Goal: Task Accomplishment & Management: Use online tool/utility

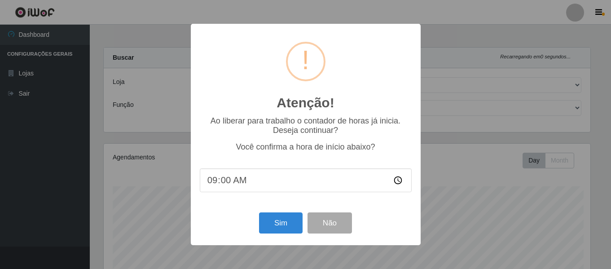
select select "408"
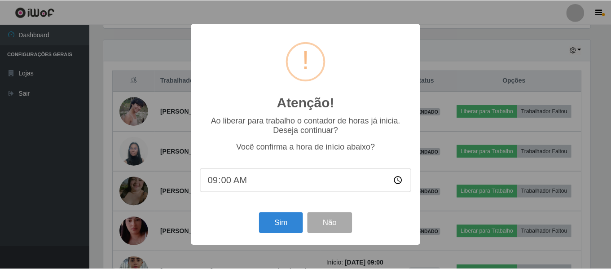
scroll to position [186, 489]
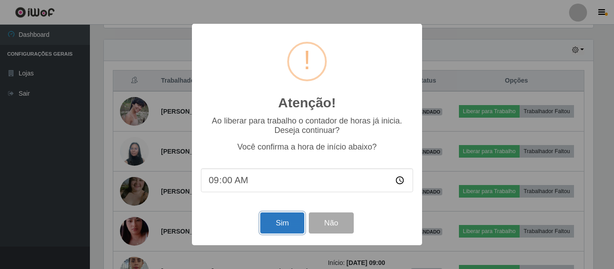
click at [285, 221] on button "Sim" at bounding box center [282, 222] width 44 height 21
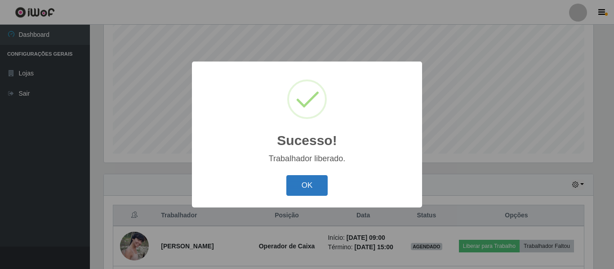
click at [306, 187] on button "OK" at bounding box center [307, 185] width 42 height 21
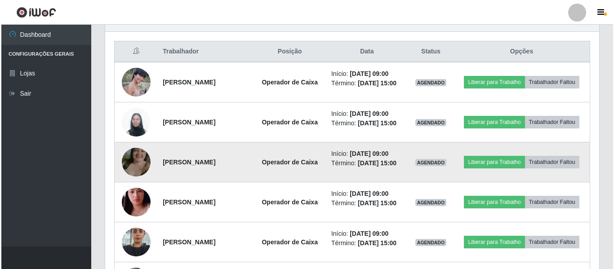
scroll to position [347, 0]
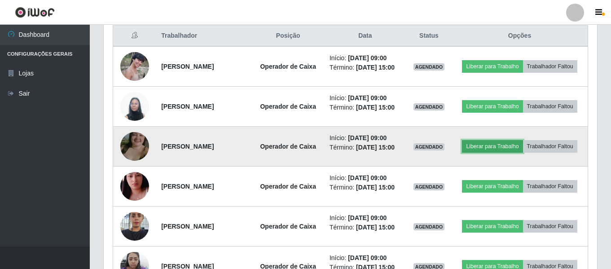
click at [523, 153] on button "Liberar para Trabalho" at bounding box center [492, 146] width 61 height 13
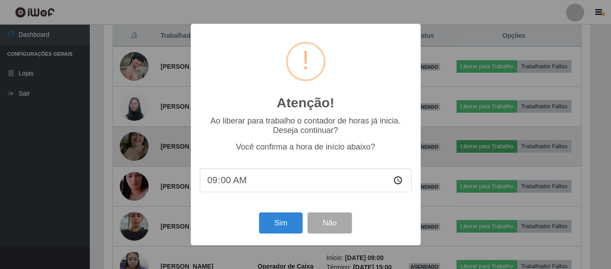
scroll to position [186, 489]
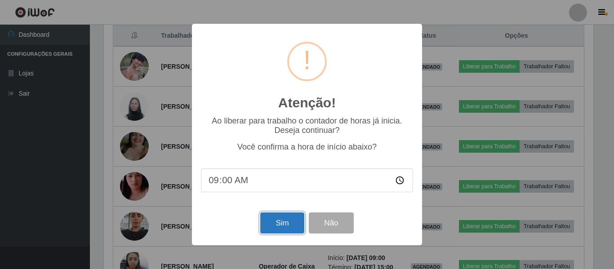
click at [280, 224] on button "Sim" at bounding box center [282, 222] width 44 height 21
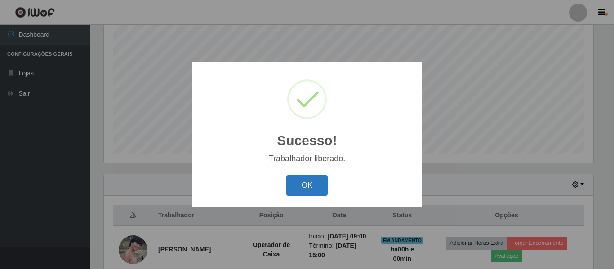
click at [311, 190] on button "OK" at bounding box center [307, 185] width 42 height 21
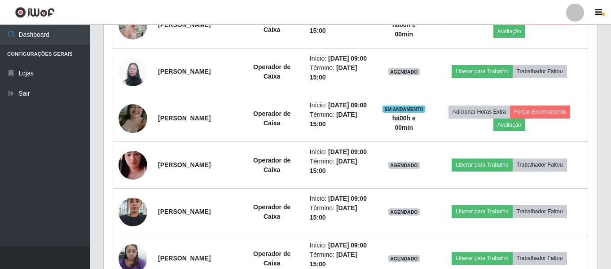
scroll to position [437, 0]
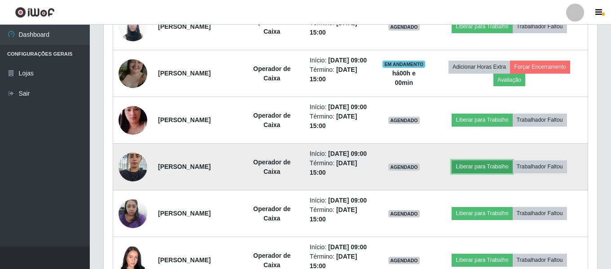
click at [483, 173] on button "Liberar para Trabalho" at bounding box center [482, 166] width 61 height 13
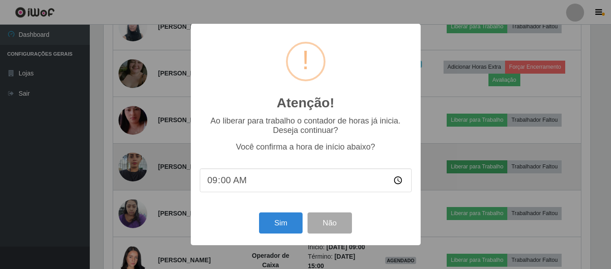
scroll to position [186, 489]
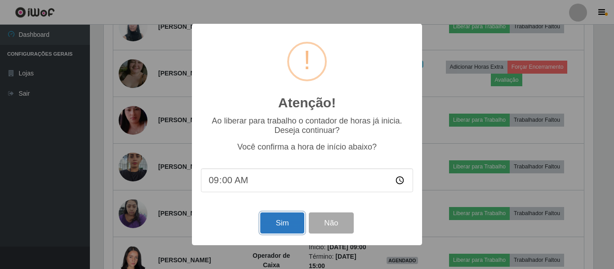
click at [269, 228] on button "Sim" at bounding box center [282, 222] width 44 height 21
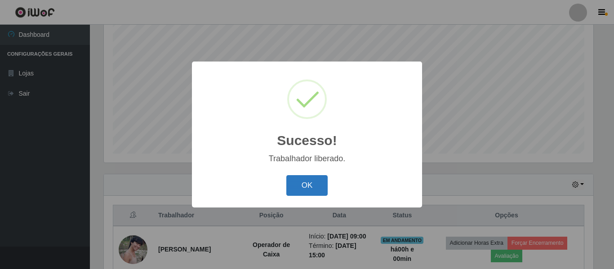
click at [318, 192] on button "OK" at bounding box center [307, 185] width 42 height 21
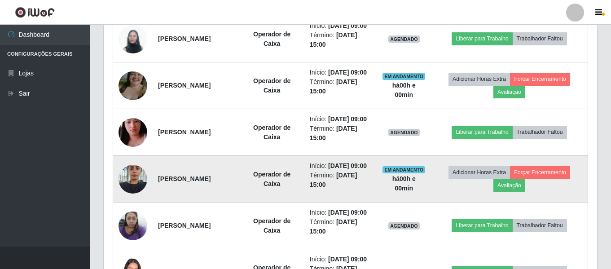
scroll to position [0, 0]
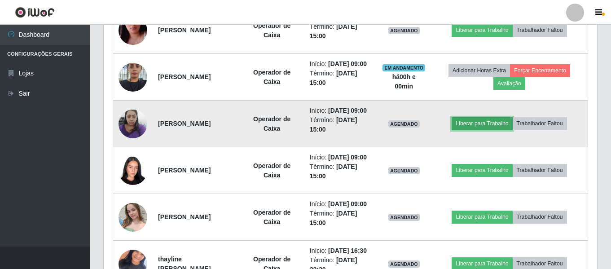
click at [483, 130] on button "Liberar para Trabalho" at bounding box center [482, 123] width 61 height 13
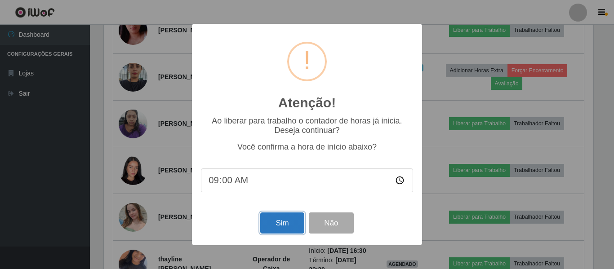
click at [281, 221] on button "Sim" at bounding box center [282, 222] width 44 height 21
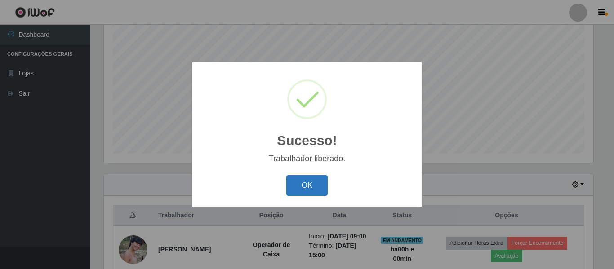
click at [308, 184] on button "OK" at bounding box center [307, 185] width 42 height 21
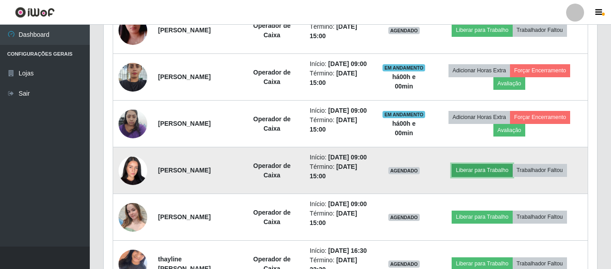
click at [484, 177] on button "Liberar para Trabalho" at bounding box center [482, 170] width 61 height 13
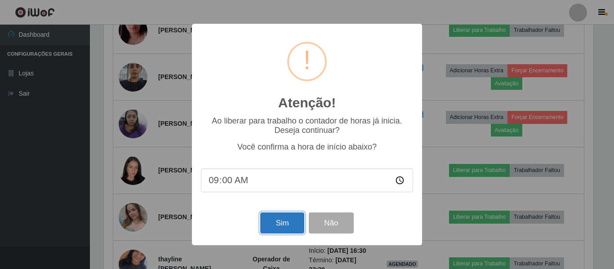
click at [284, 225] on button "Sim" at bounding box center [282, 222] width 44 height 21
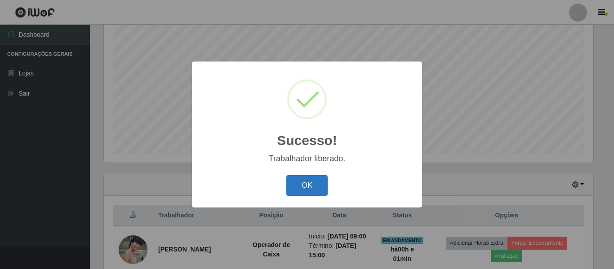
click at [305, 181] on button "OK" at bounding box center [307, 185] width 42 height 21
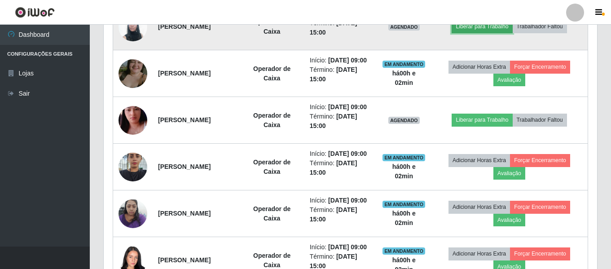
click at [496, 33] on button "Liberar para Trabalho" at bounding box center [482, 26] width 61 height 13
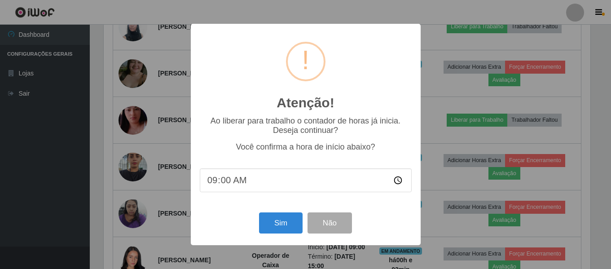
scroll to position [186, 489]
click at [273, 225] on button "Sim" at bounding box center [282, 222] width 44 height 21
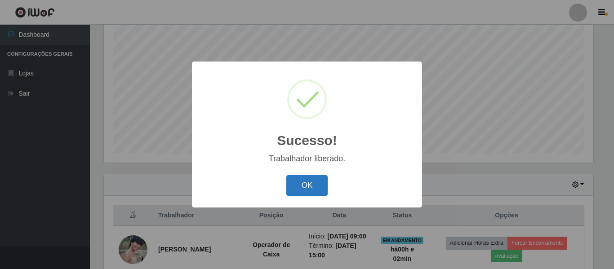
click at [313, 185] on button "OK" at bounding box center [307, 185] width 42 height 21
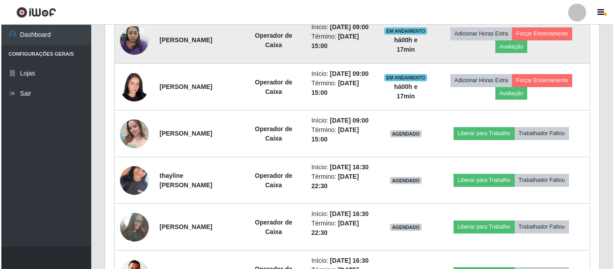
scroll to position [617, 0]
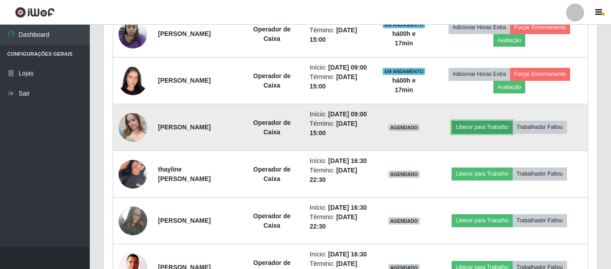
click at [486, 133] on button "Liberar para Trabalho" at bounding box center [482, 127] width 61 height 13
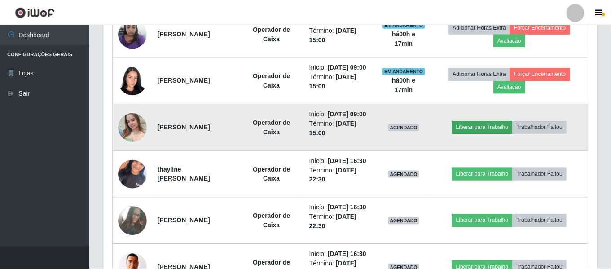
scroll to position [186, 489]
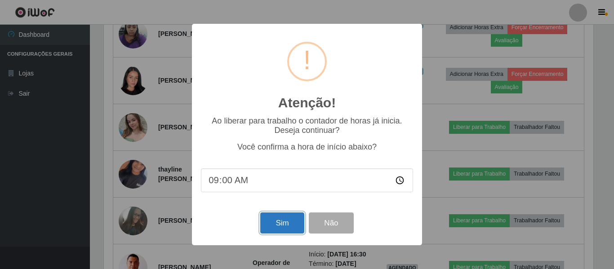
click at [283, 223] on button "Sim" at bounding box center [282, 222] width 44 height 21
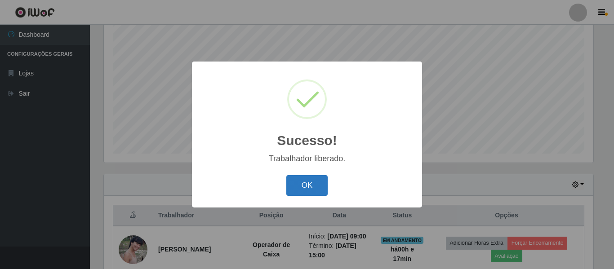
click at [305, 184] on button "OK" at bounding box center [307, 185] width 42 height 21
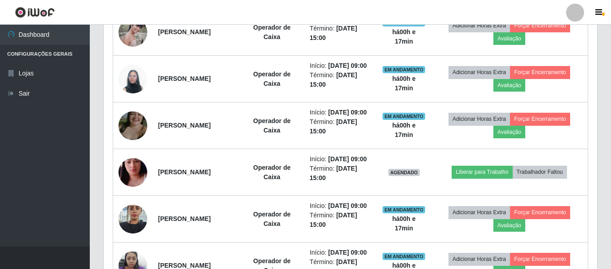
scroll to position [392, 0]
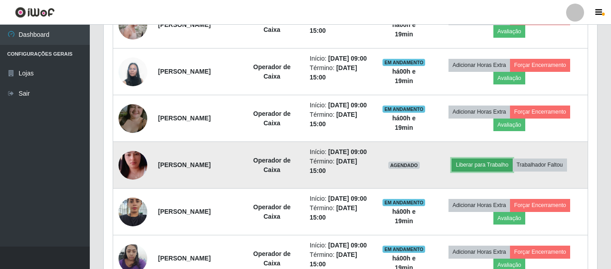
click at [486, 171] on button "Liberar para Trabalho" at bounding box center [482, 165] width 61 height 13
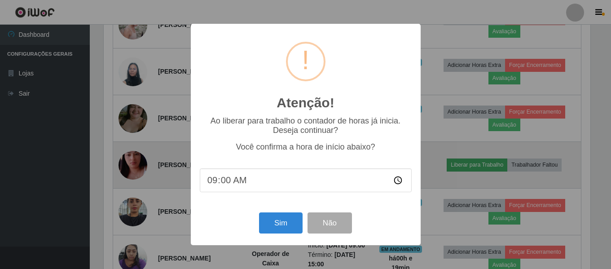
scroll to position [186, 489]
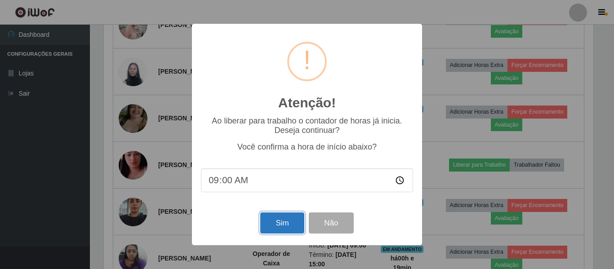
click at [265, 221] on button "Sim" at bounding box center [282, 222] width 44 height 21
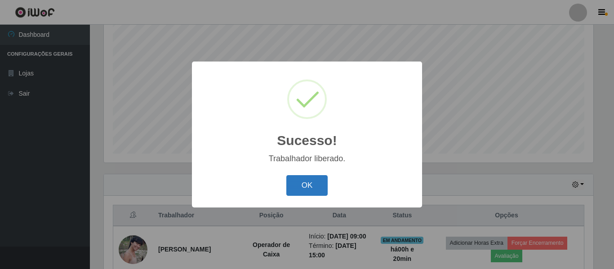
click at [325, 192] on button "OK" at bounding box center [307, 185] width 42 height 21
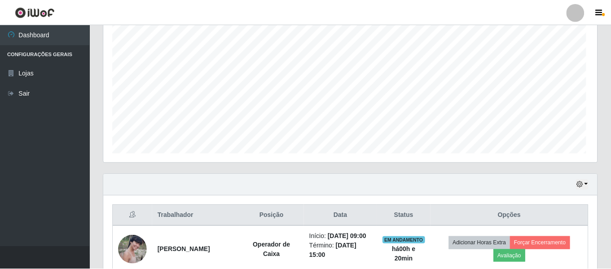
scroll to position [186, 494]
